Goal: Information Seeking & Learning: Learn about a topic

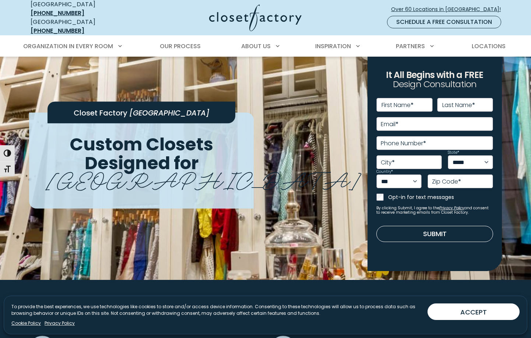
scroll to position [22, 0]
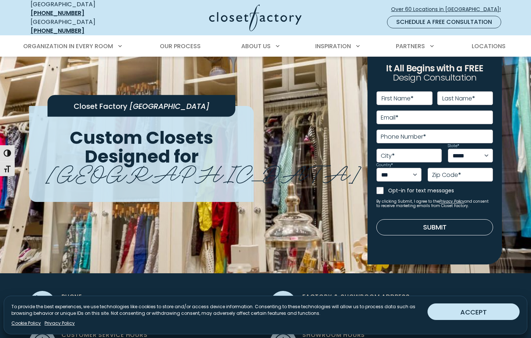
click at [477, 313] on button "ACCEPT" at bounding box center [473, 312] width 92 height 17
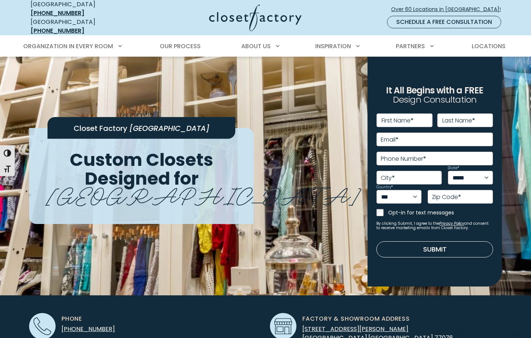
scroll to position [0, 0]
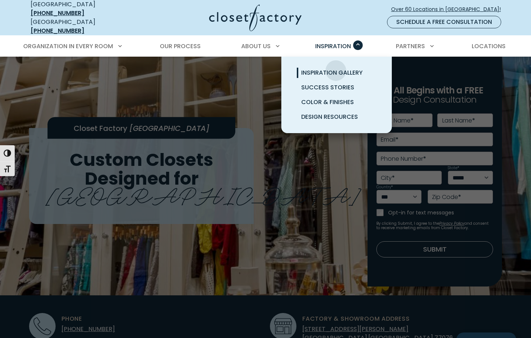
click at [336, 68] on span "Inspiration Gallery" at bounding box center [331, 72] width 61 height 8
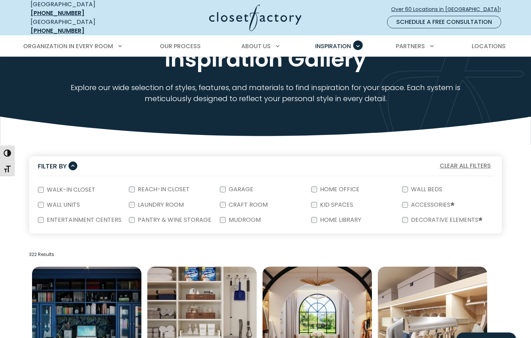
scroll to position [49, 0]
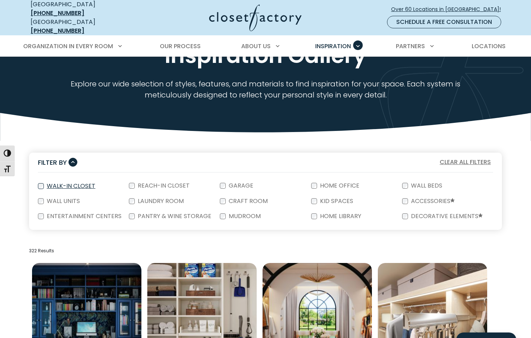
click at [55, 183] on label "Walk-In Closet" at bounding box center [70, 186] width 53 height 6
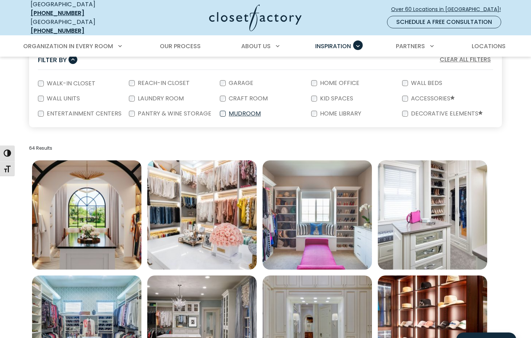
scroll to position [155, 0]
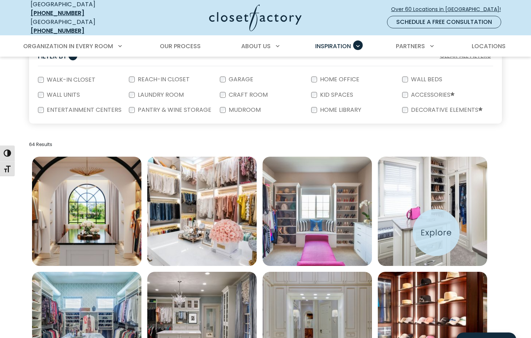
click at [436, 233] on img "Open inspiration gallery to preview enlarged image" at bounding box center [432, 211] width 109 height 109
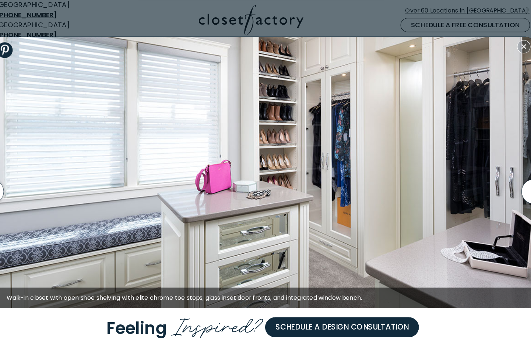
scroll to position [158, 0]
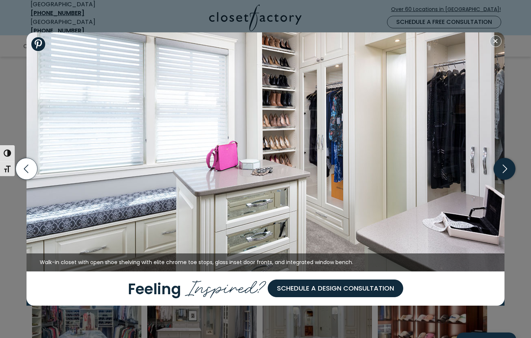
click at [506, 173] on icon "button" at bounding box center [505, 169] width 22 height 22
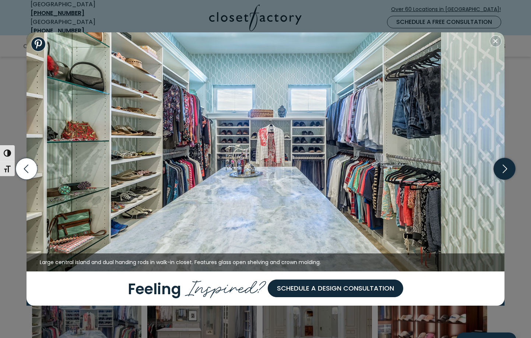
click at [507, 169] on icon "button" at bounding box center [504, 169] width 4 height 8
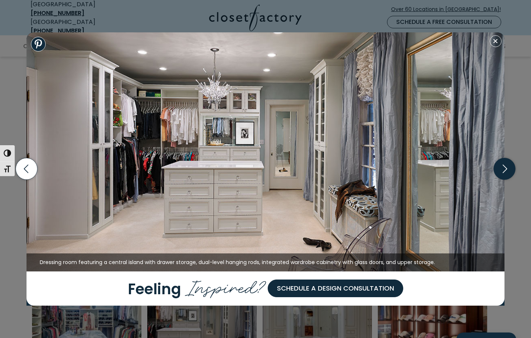
click at [507, 169] on icon "button" at bounding box center [504, 169] width 4 height 8
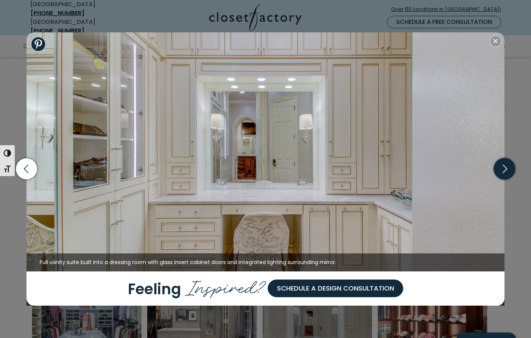
click at [507, 169] on icon "button" at bounding box center [505, 169] width 22 height 22
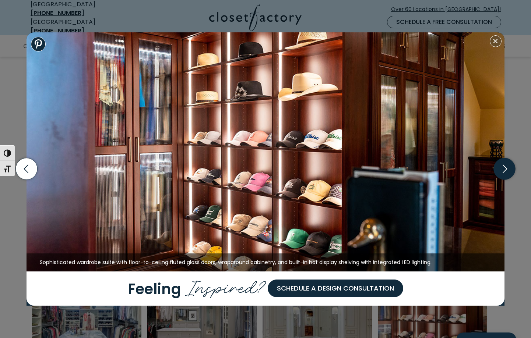
click at [505, 165] on icon "button" at bounding box center [505, 169] width 22 height 22
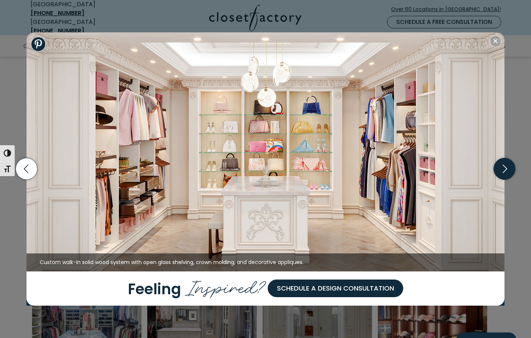
click at [502, 163] on icon "button" at bounding box center [505, 169] width 22 height 22
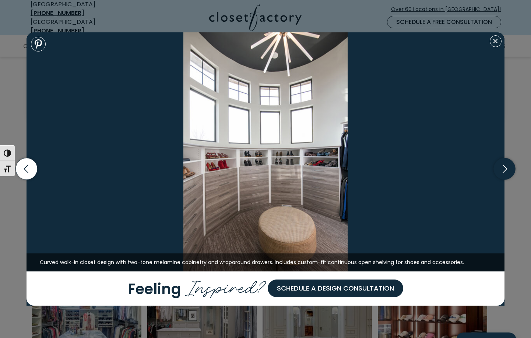
click at [502, 163] on icon "button" at bounding box center [505, 169] width 22 height 22
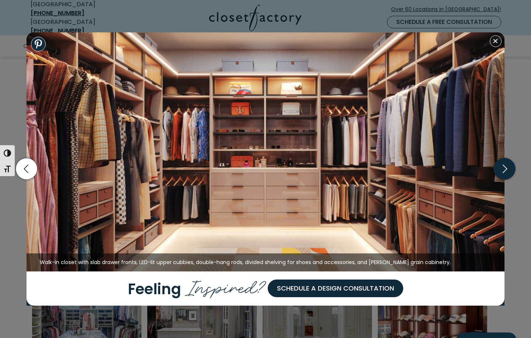
click at [502, 163] on icon "button" at bounding box center [505, 169] width 22 height 22
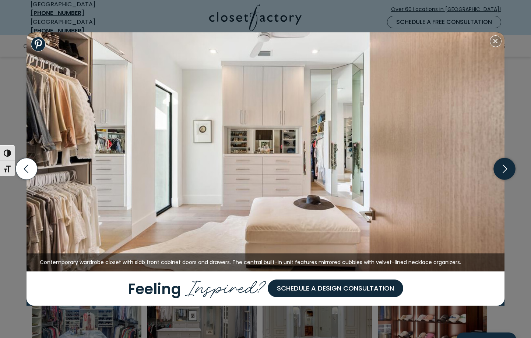
click at [503, 169] on icon "button" at bounding box center [505, 169] width 22 height 22
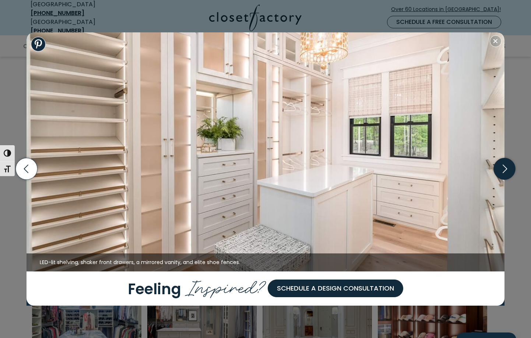
click at [503, 169] on icon "button" at bounding box center [505, 169] width 22 height 22
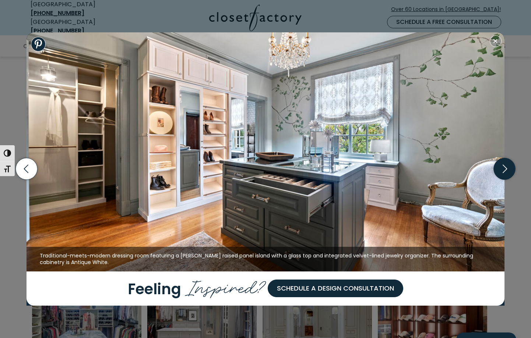
click at [503, 169] on icon "button" at bounding box center [505, 169] width 22 height 22
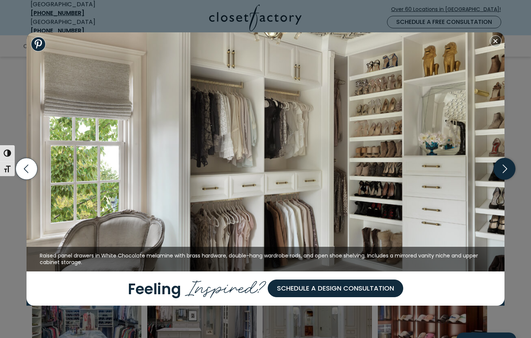
click at [503, 169] on icon "button" at bounding box center [505, 169] width 22 height 22
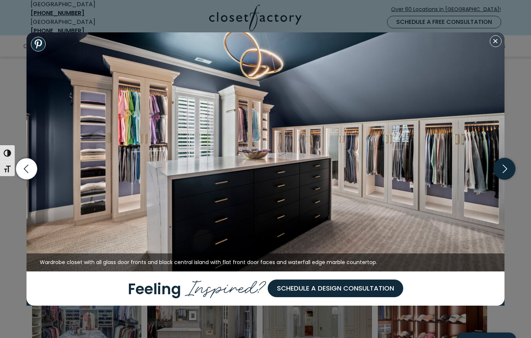
click at [503, 169] on icon "button" at bounding box center [505, 169] width 22 height 22
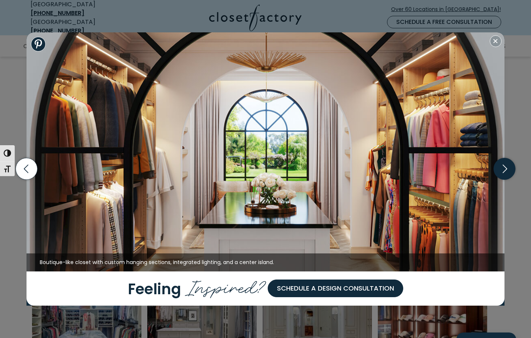
click at [505, 165] on icon "button" at bounding box center [505, 169] width 22 height 22
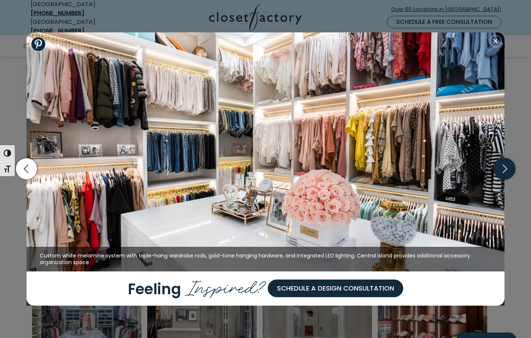
click at [503, 166] on icon "button" at bounding box center [505, 169] width 22 height 22
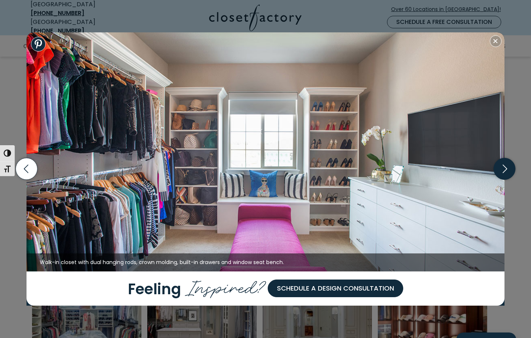
click at [503, 166] on icon "button" at bounding box center [505, 169] width 22 height 22
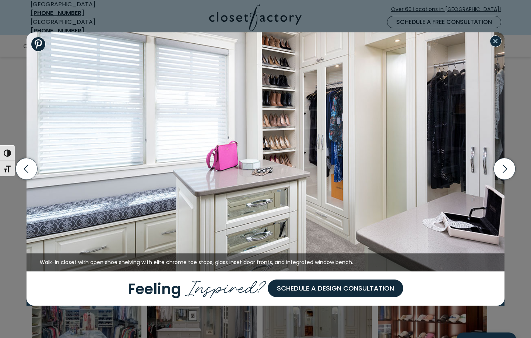
click at [497, 42] on button "Close modal" at bounding box center [495, 41] width 12 height 12
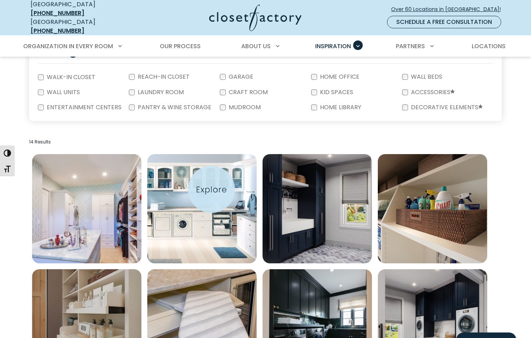
click at [211, 190] on img "Open inspiration gallery to preview enlarged image" at bounding box center [201, 208] width 109 height 109
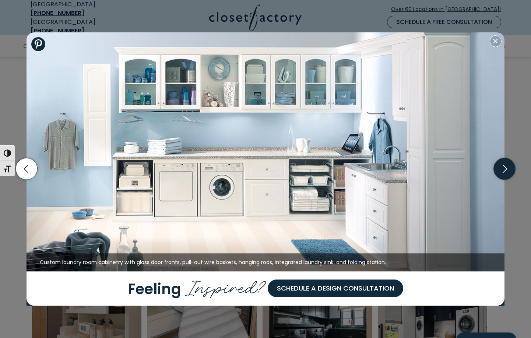
click at [503, 172] on icon "button" at bounding box center [505, 169] width 22 height 22
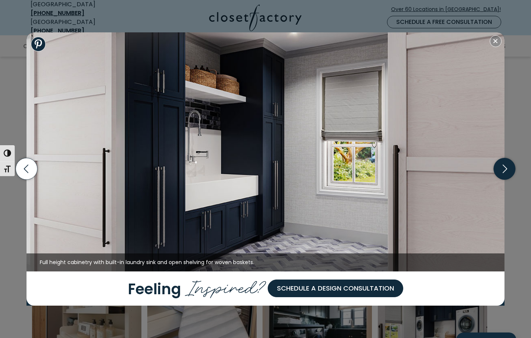
click at [503, 171] on icon "button" at bounding box center [505, 169] width 22 height 22
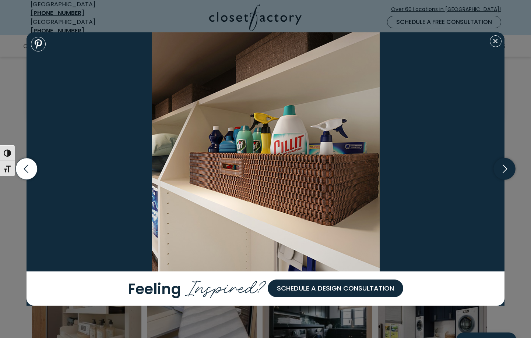
click at [503, 171] on icon "button" at bounding box center [505, 169] width 22 height 22
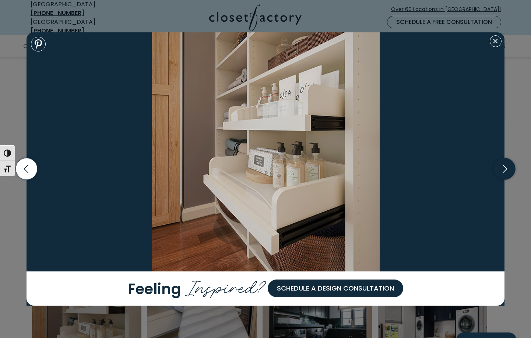
click at [506, 171] on icon "button" at bounding box center [505, 169] width 22 height 22
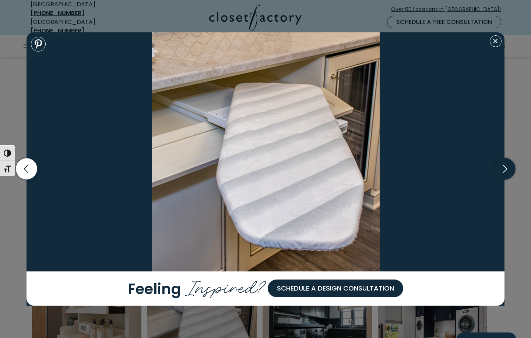
click at [506, 171] on icon "button" at bounding box center [505, 169] width 22 height 22
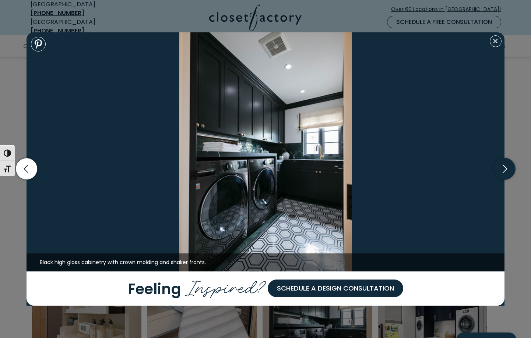
click at [506, 173] on icon "button" at bounding box center [505, 169] width 22 height 22
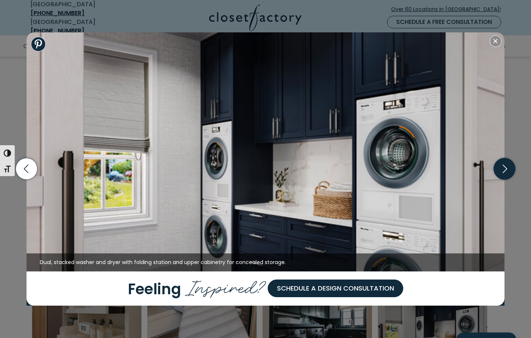
click at [508, 170] on icon "button" at bounding box center [505, 169] width 22 height 22
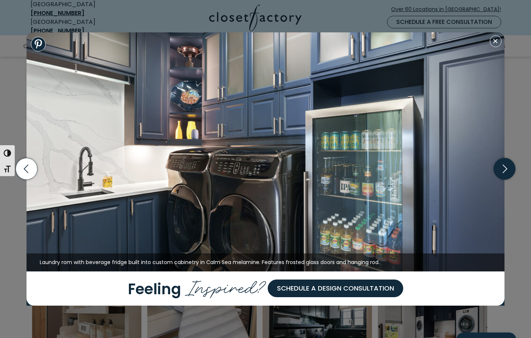
click at [508, 170] on icon "button" at bounding box center [505, 169] width 22 height 22
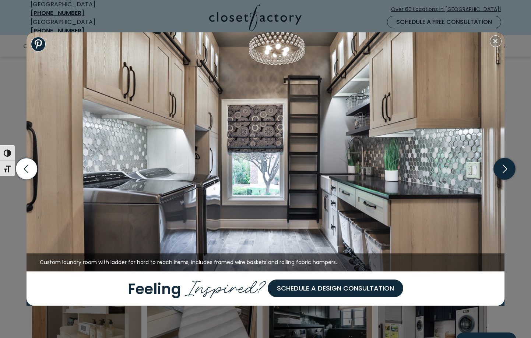
click at [508, 170] on icon "button" at bounding box center [505, 169] width 22 height 22
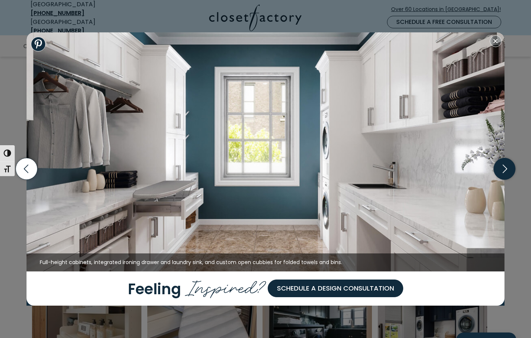
click at [508, 171] on icon "button" at bounding box center [505, 169] width 22 height 22
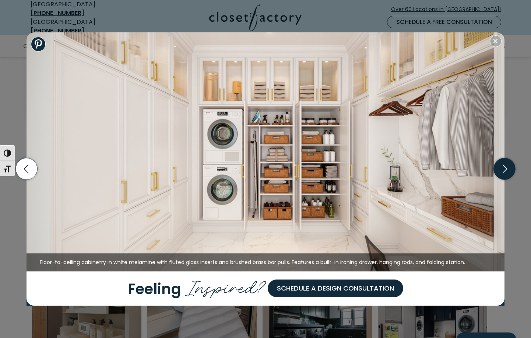
click at [508, 170] on icon "button" at bounding box center [505, 169] width 22 height 22
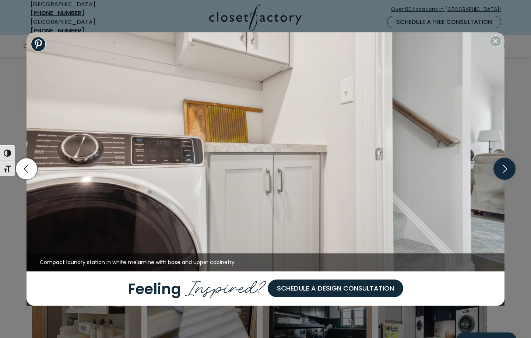
click at [508, 170] on icon "button" at bounding box center [505, 169] width 22 height 22
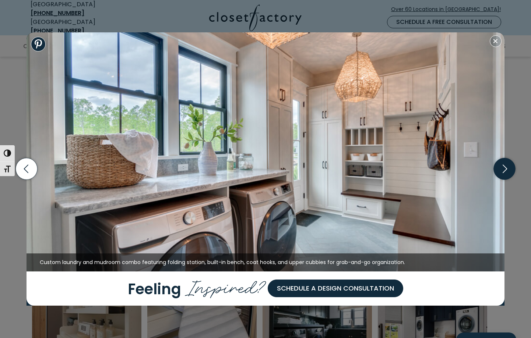
click at [508, 170] on icon "button" at bounding box center [505, 169] width 22 height 22
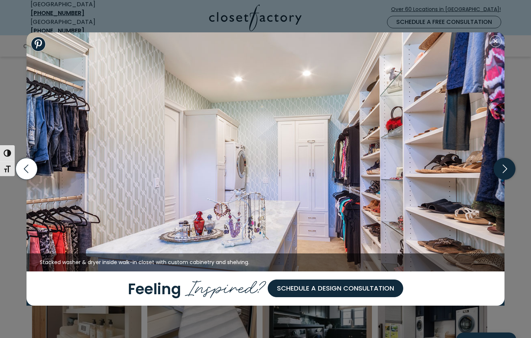
click at [508, 170] on icon "button" at bounding box center [505, 169] width 22 height 22
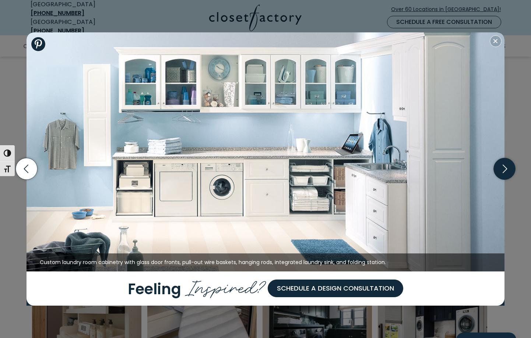
click at [508, 169] on icon "button" at bounding box center [505, 169] width 22 height 22
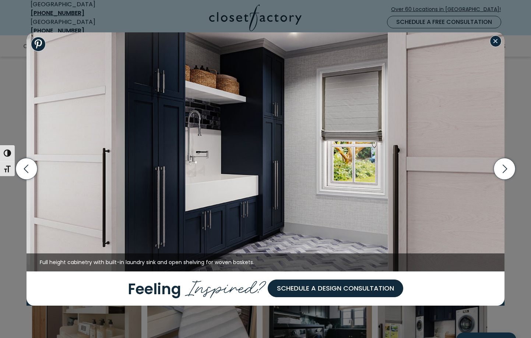
click at [496, 39] on button "Close modal" at bounding box center [495, 41] width 12 height 12
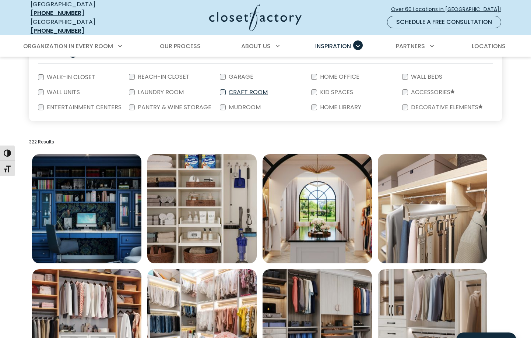
click at [235, 89] on label "Craft Room" at bounding box center [247, 92] width 43 height 6
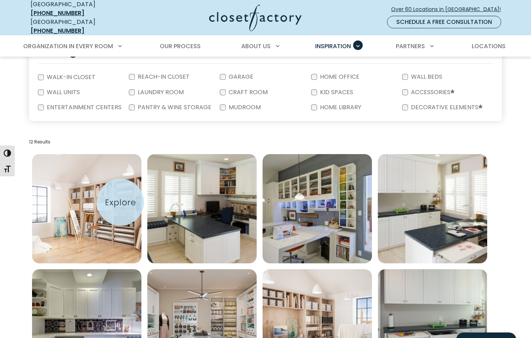
click at [120, 202] on img "Open inspiration gallery to preview enlarged image" at bounding box center [86, 208] width 109 height 109
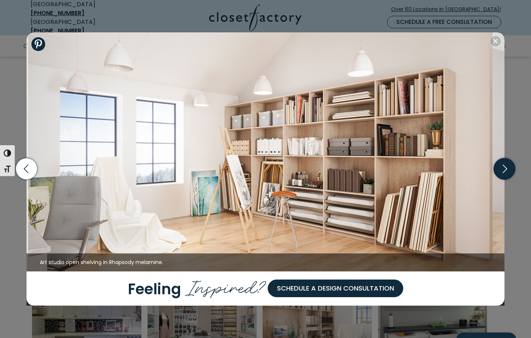
click at [503, 169] on icon "button" at bounding box center [505, 169] width 22 height 22
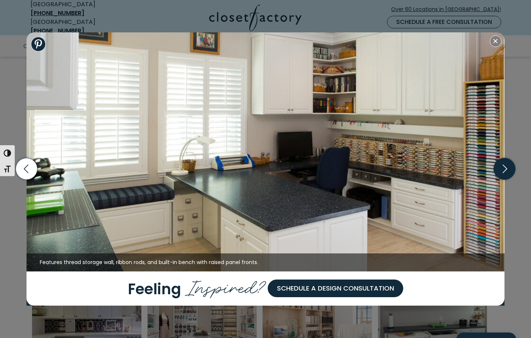
click at [503, 170] on icon "button" at bounding box center [505, 169] width 22 height 22
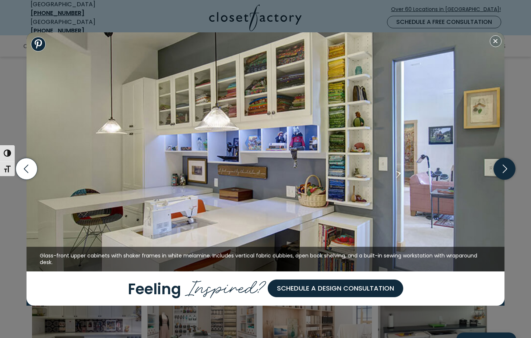
click at [503, 170] on icon "button" at bounding box center [505, 169] width 22 height 22
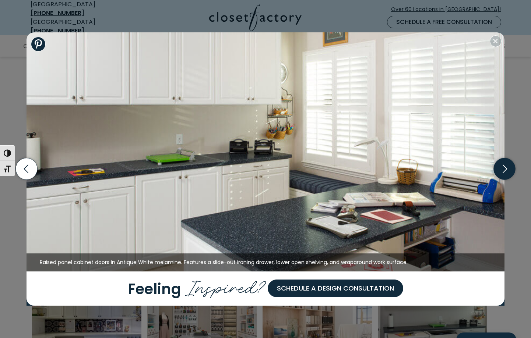
click at [504, 167] on icon "button" at bounding box center [505, 169] width 22 height 22
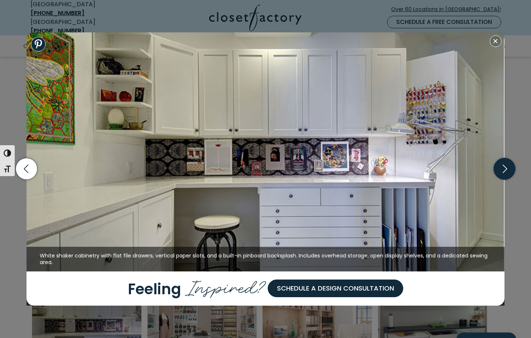
click at [505, 168] on icon "button" at bounding box center [504, 169] width 4 height 8
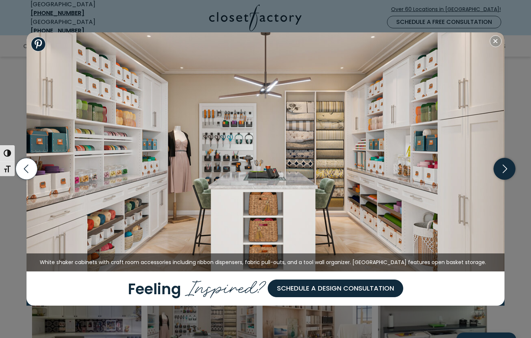
click at [503, 172] on icon "button" at bounding box center [504, 169] width 4 height 8
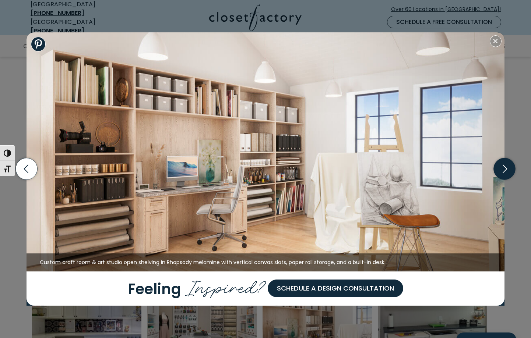
click at [505, 171] on icon "button" at bounding box center [504, 169] width 4 height 8
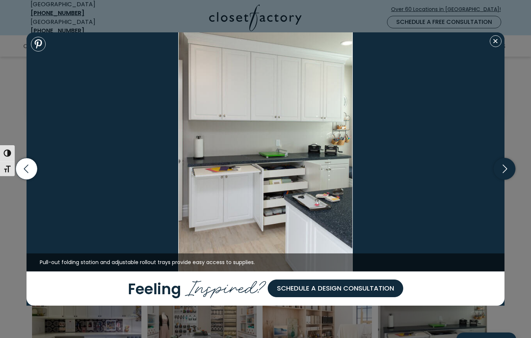
click at [505, 171] on icon "button" at bounding box center [504, 169] width 4 height 8
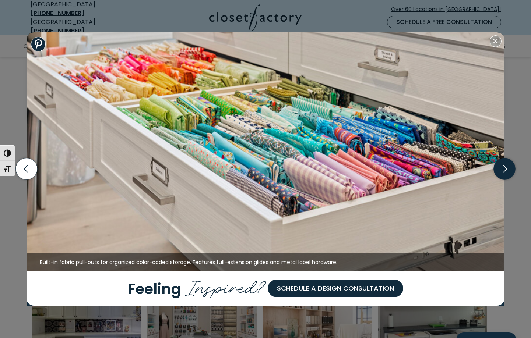
click at [505, 171] on icon "button" at bounding box center [504, 169] width 4 height 8
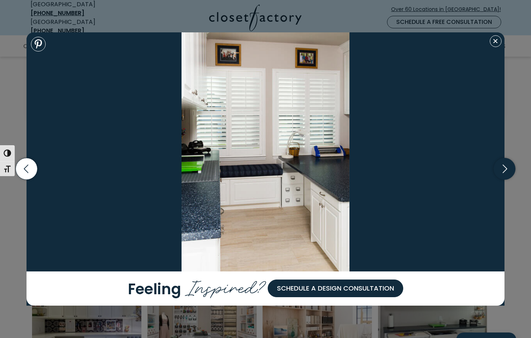
click at [505, 171] on icon "button" at bounding box center [504, 169] width 4 height 8
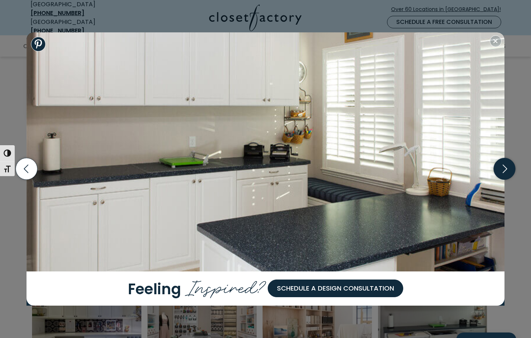
click at [505, 170] on icon "button" at bounding box center [505, 169] width 22 height 22
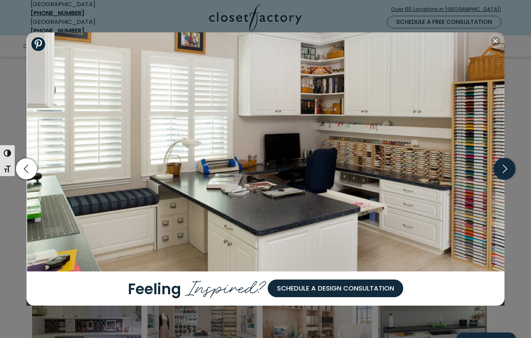
click at [502, 170] on icon "button" at bounding box center [505, 169] width 22 height 22
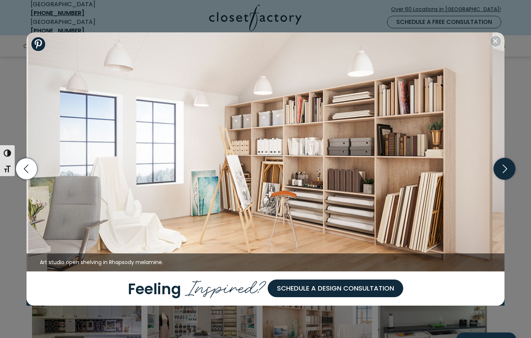
click at [507, 170] on icon "button" at bounding box center [505, 169] width 22 height 22
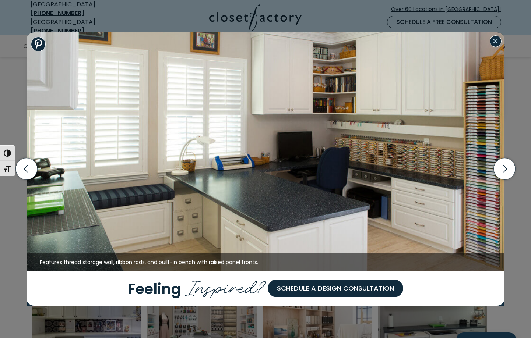
click at [495, 42] on button "Close modal" at bounding box center [495, 41] width 12 height 12
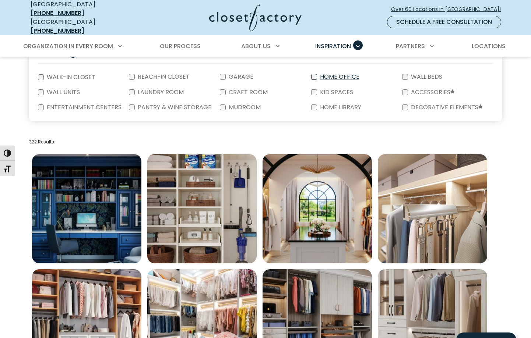
click at [339, 74] on label "Home Office" at bounding box center [339, 77] width 44 height 6
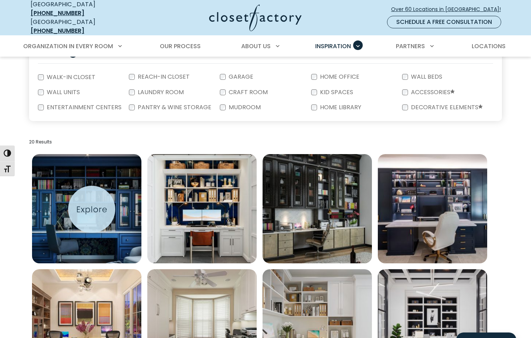
click at [92, 209] on img "Open inspiration gallery to preview enlarged image" at bounding box center [86, 208] width 109 height 109
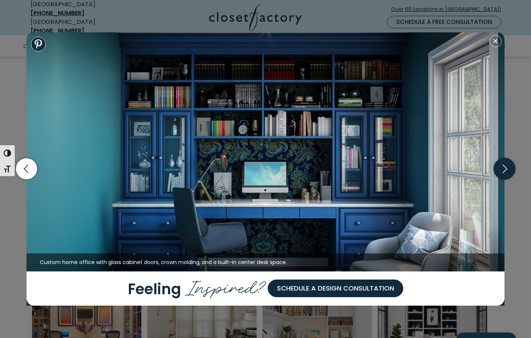
click at [505, 169] on icon "button" at bounding box center [505, 169] width 22 height 22
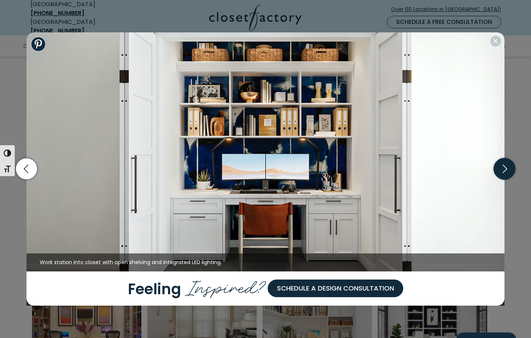
click at [505, 169] on icon "button" at bounding box center [505, 169] width 22 height 22
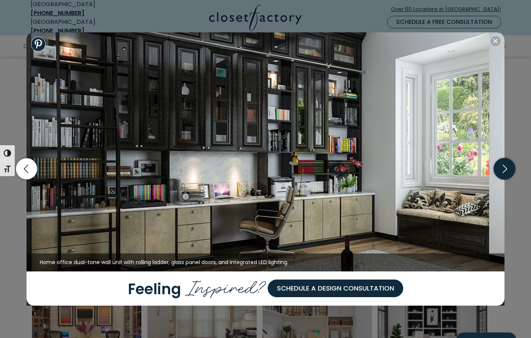
click at [505, 169] on icon "button" at bounding box center [505, 169] width 22 height 22
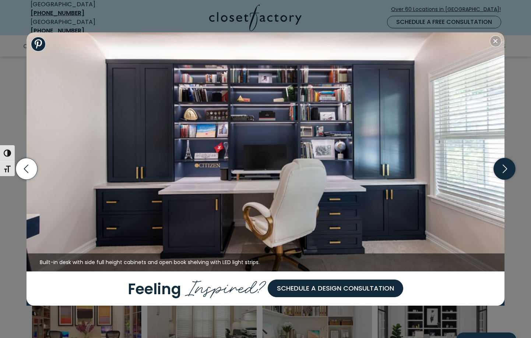
click at [505, 169] on icon "button" at bounding box center [505, 169] width 22 height 22
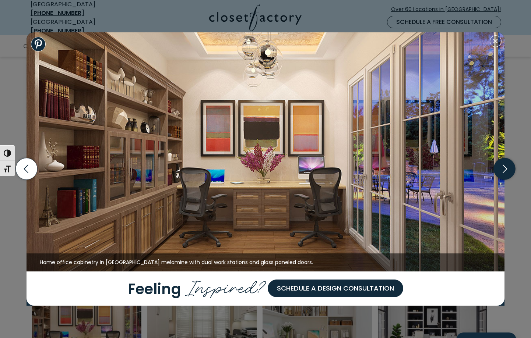
click at [505, 170] on icon "button" at bounding box center [505, 169] width 22 height 22
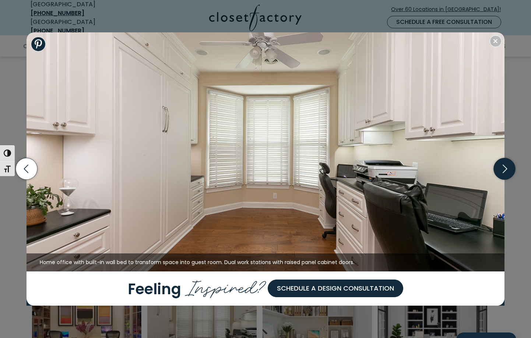
click at [505, 170] on icon "button" at bounding box center [505, 169] width 22 height 22
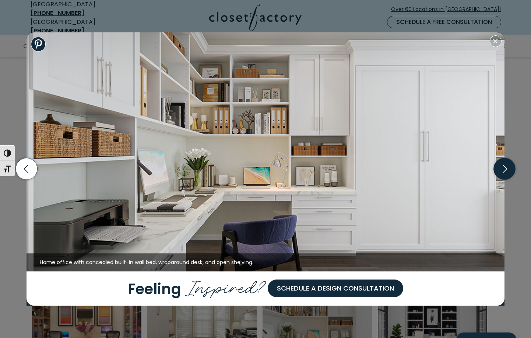
click at [505, 170] on icon "button" at bounding box center [505, 169] width 22 height 22
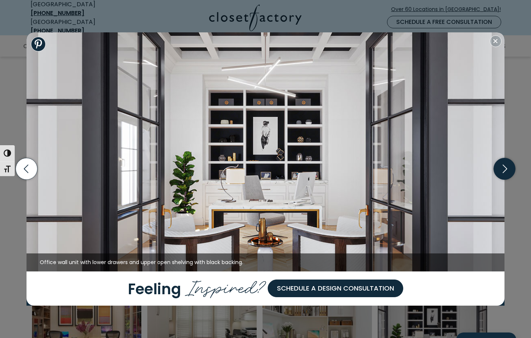
click at [505, 170] on icon "button" at bounding box center [505, 169] width 22 height 22
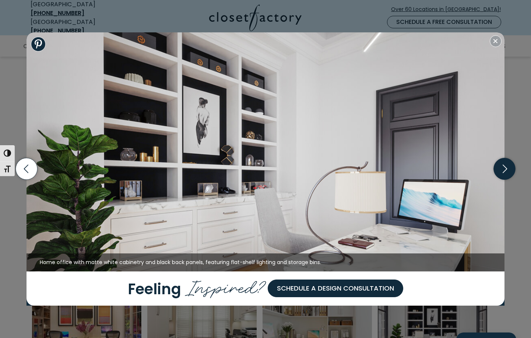
click at [505, 170] on icon "button" at bounding box center [505, 169] width 22 height 22
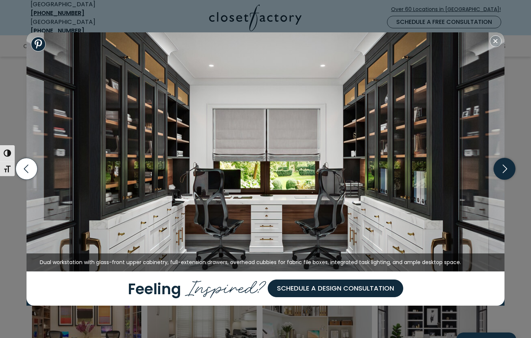
click at [505, 170] on icon "button" at bounding box center [505, 169] width 22 height 22
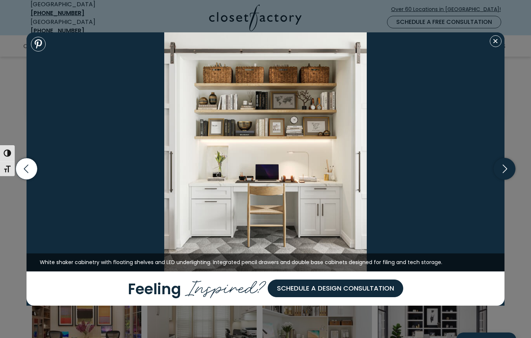
click at [505, 170] on icon "button" at bounding box center [505, 169] width 22 height 22
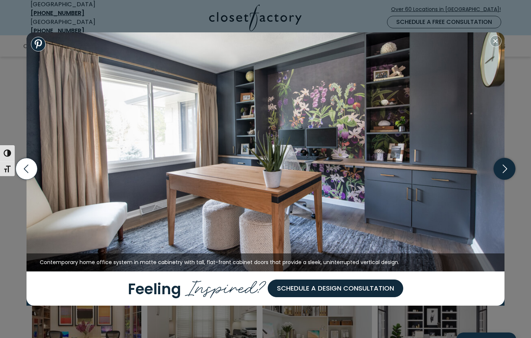
click at [505, 169] on icon "button" at bounding box center [505, 169] width 22 height 22
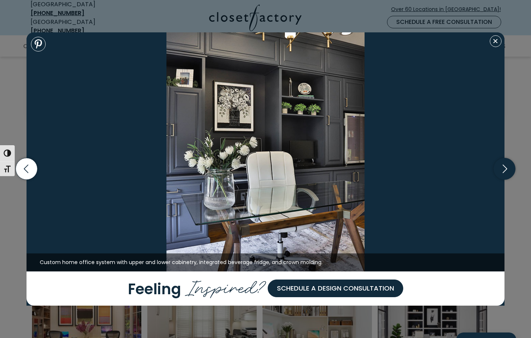
click at [505, 169] on icon "button" at bounding box center [505, 169] width 22 height 22
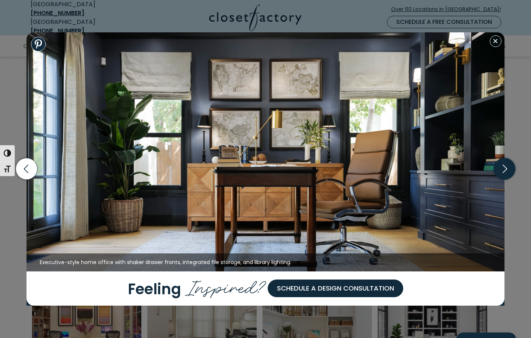
click at [505, 169] on icon "button" at bounding box center [505, 169] width 22 height 22
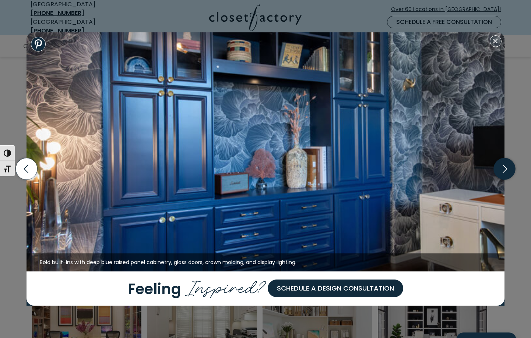
click at [505, 169] on icon "button" at bounding box center [505, 169] width 22 height 22
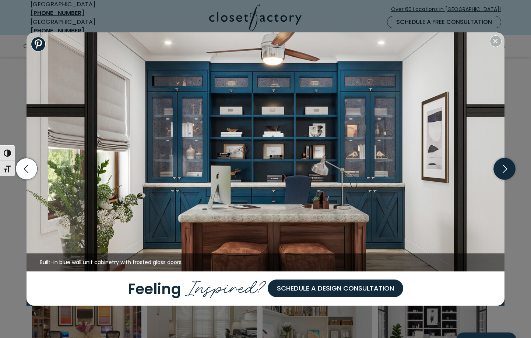
click at [505, 169] on icon "button" at bounding box center [505, 169] width 22 height 22
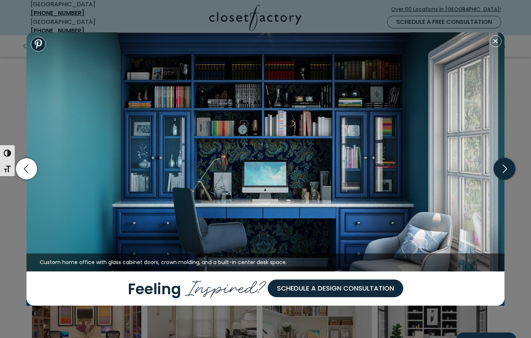
click at [505, 169] on icon "button" at bounding box center [505, 169] width 22 height 22
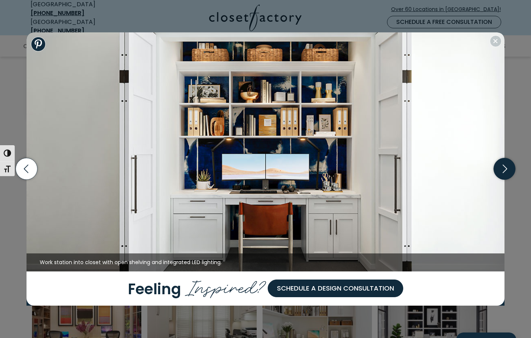
click at [505, 169] on icon "button" at bounding box center [505, 169] width 22 height 22
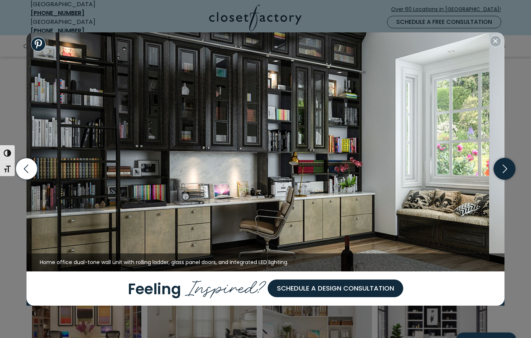
click at [505, 169] on icon "button" at bounding box center [505, 169] width 22 height 22
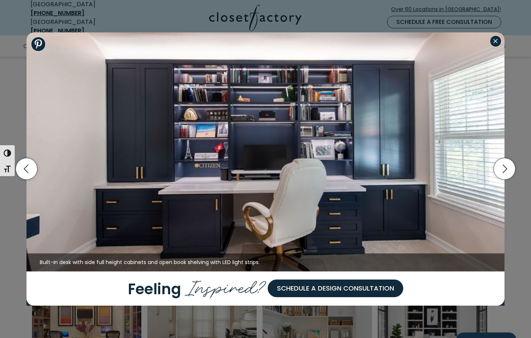
click at [497, 43] on button "Close modal" at bounding box center [495, 41] width 12 height 12
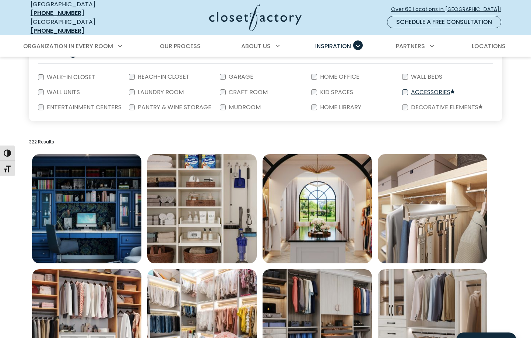
click at [419, 89] on label "Accessories" at bounding box center [432, 92] width 48 height 6
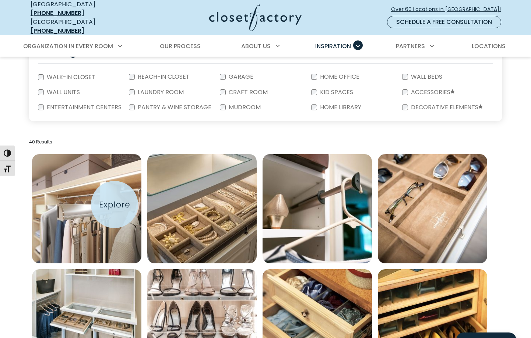
click at [114, 205] on img "Open inspiration gallery to preview enlarged image" at bounding box center [86, 208] width 109 height 109
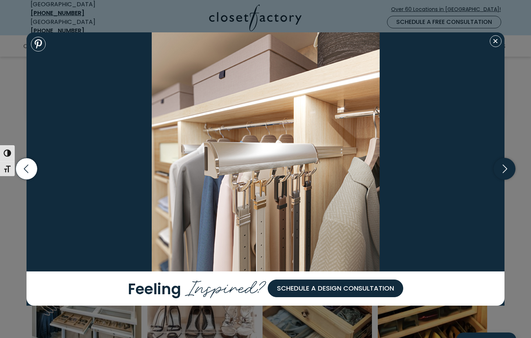
click at [507, 172] on icon "button" at bounding box center [505, 169] width 22 height 22
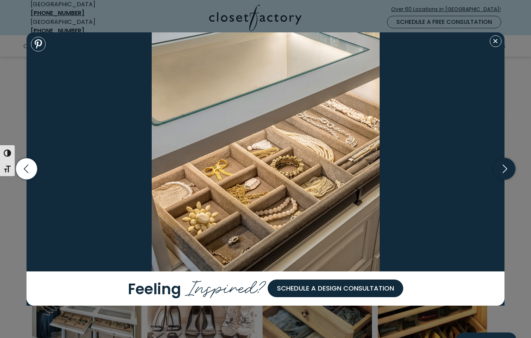
click at [507, 172] on icon "button" at bounding box center [505, 169] width 22 height 22
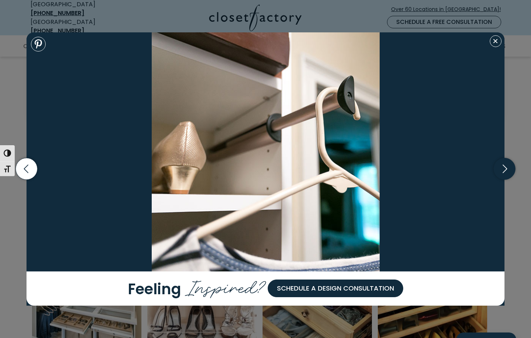
click at [507, 172] on icon "button" at bounding box center [505, 169] width 22 height 22
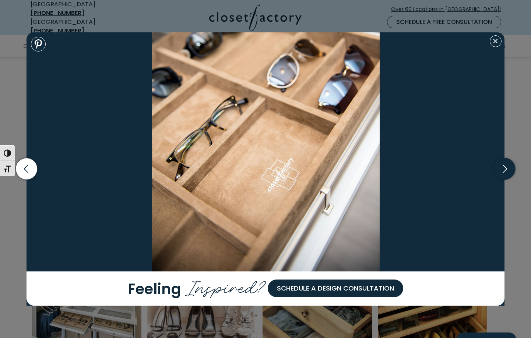
click at [507, 171] on icon "button" at bounding box center [505, 169] width 22 height 22
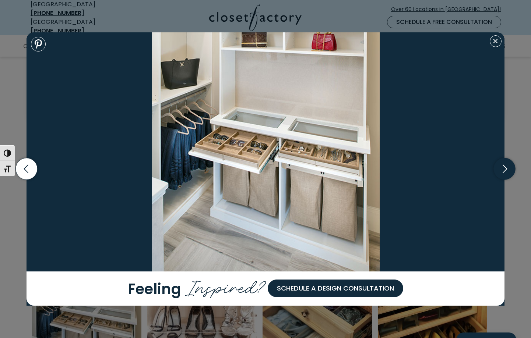
click at [507, 171] on icon "button" at bounding box center [505, 169] width 22 height 22
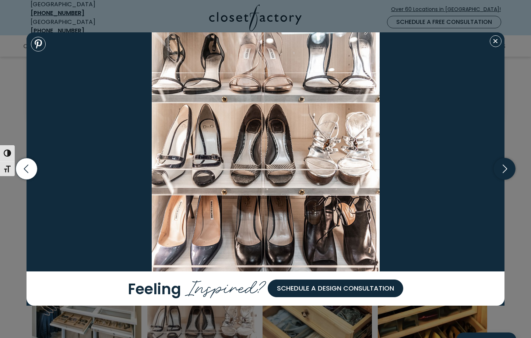
click at [507, 171] on icon "button" at bounding box center [505, 169] width 22 height 22
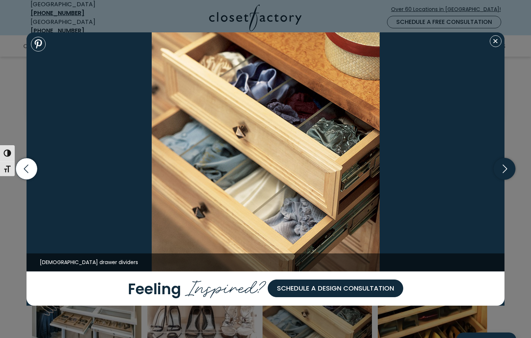
click at [507, 171] on icon "button" at bounding box center [505, 169] width 22 height 22
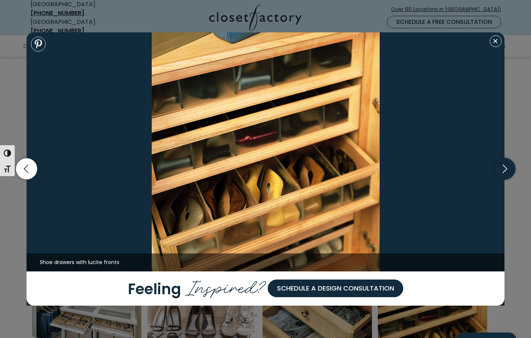
click at [507, 171] on icon "button" at bounding box center [505, 169] width 22 height 22
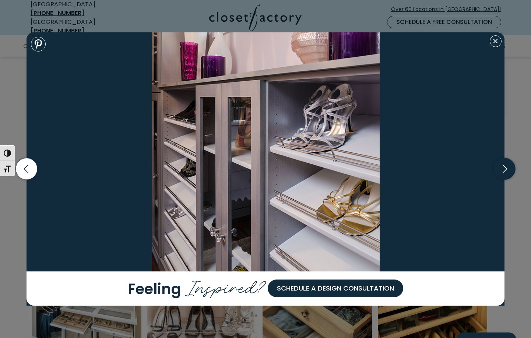
click at [507, 171] on icon "button" at bounding box center [505, 169] width 22 height 22
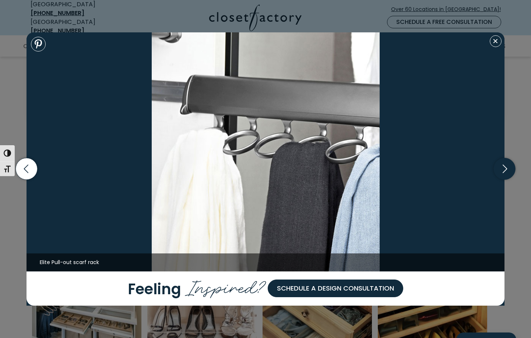
click at [507, 171] on icon "button" at bounding box center [505, 169] width 22 height 22
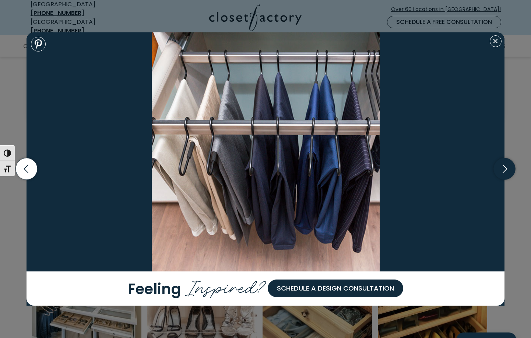
click at [507, 171] on icon "button" at bounding box center [505, 169] width 22 height 22
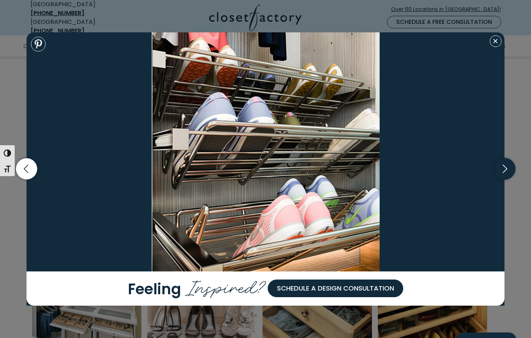
click at [507, 171] on icon "button" at bounding box center [505, 169] width 22 height 22
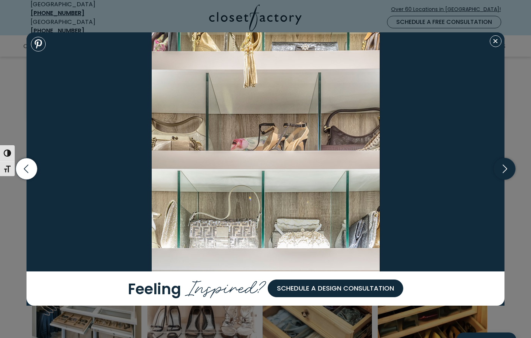
click at [507, 171] on icon "button" at bounding box center [505, 169] width 22 height 22
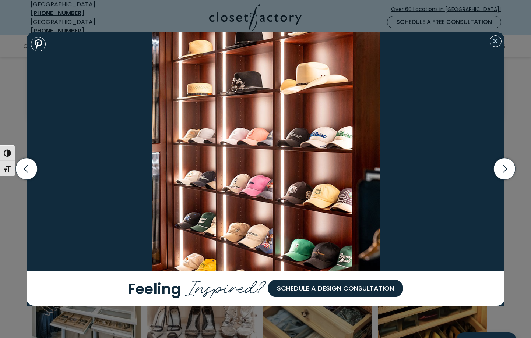
click at [498, 45] on button "Close modal" at bounding box center [495, 41] width 12 height 12
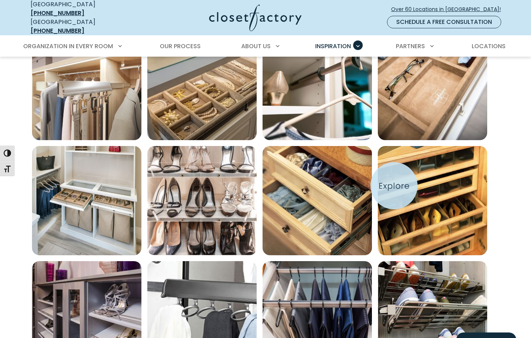
scroll to position [282, 0]
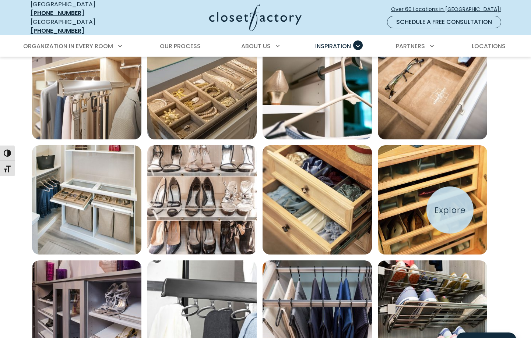
click at [450, 210] on img "Open inspiration gallery to preview enlarged image" at bounding box center [432, 199] width 109 height 109
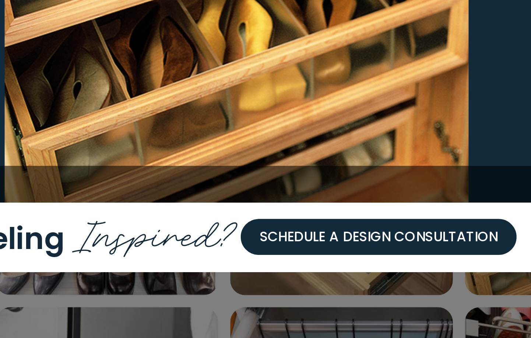
scroll to position [303, 0]
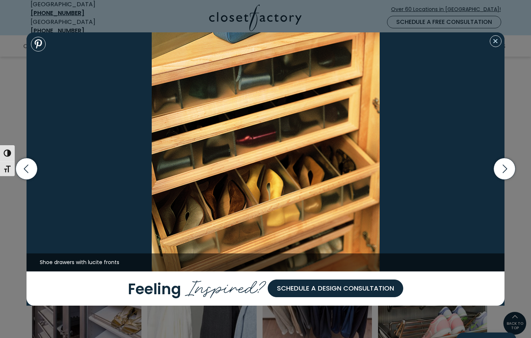
click at [496, 42] on button "Close modal" at bounding box center [495, 41] width 12 height 12
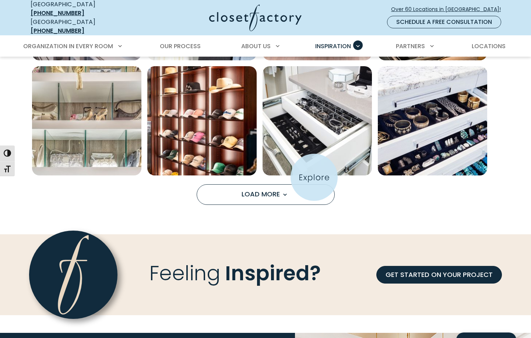
scroll to position [596, 0]
